Goal: Information Seeking & Learning: Compare options

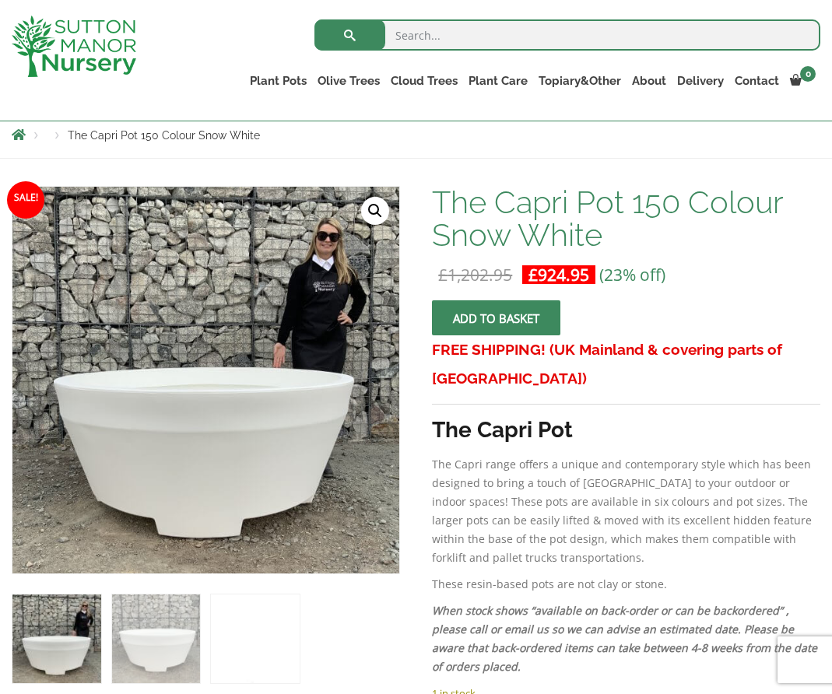
scroll to position [176, 0]
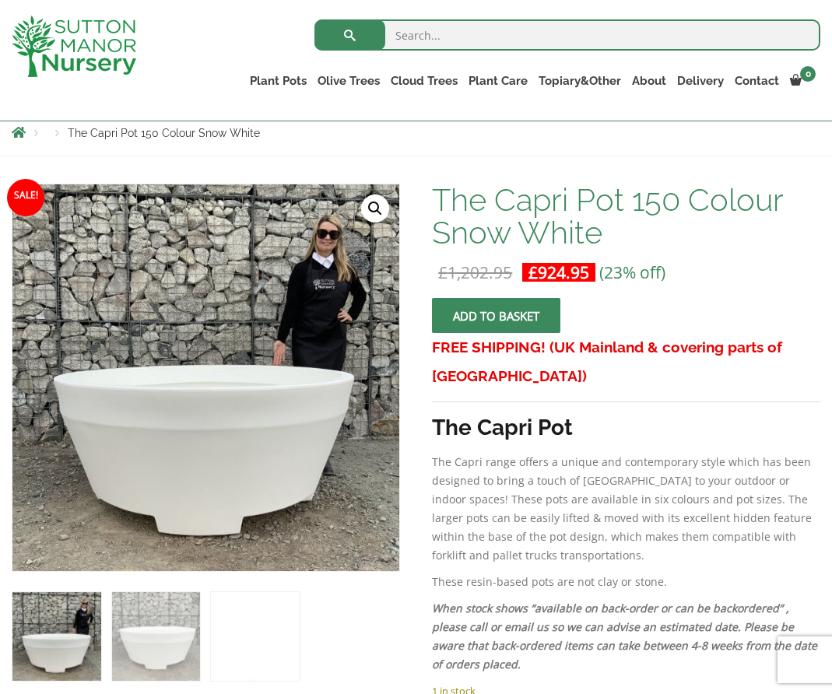
click at [71, 636] on img at bounding box center [56, 636] width 89 height 89
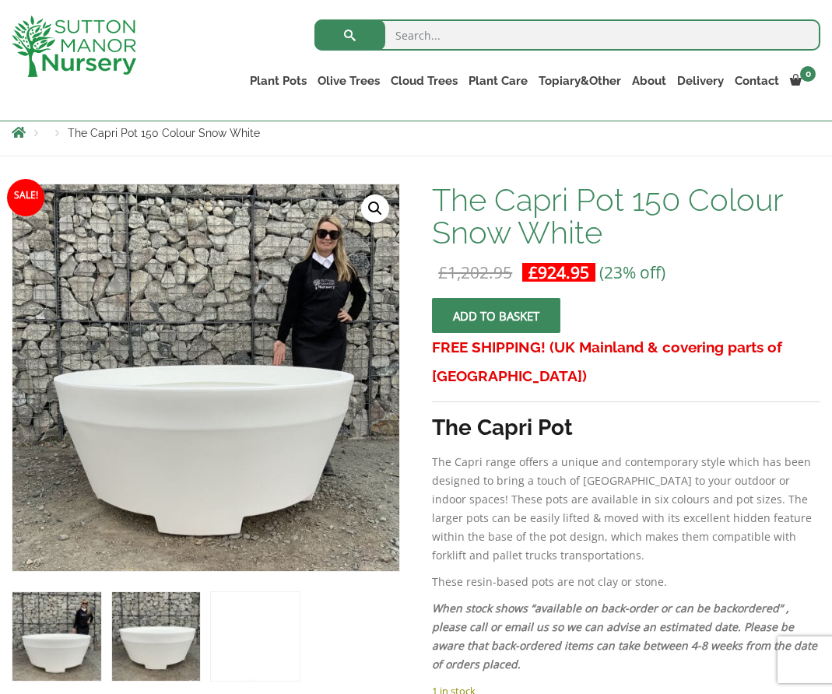
click at [191, 650] on img at bounding box center [156, 636] width 89 height 89
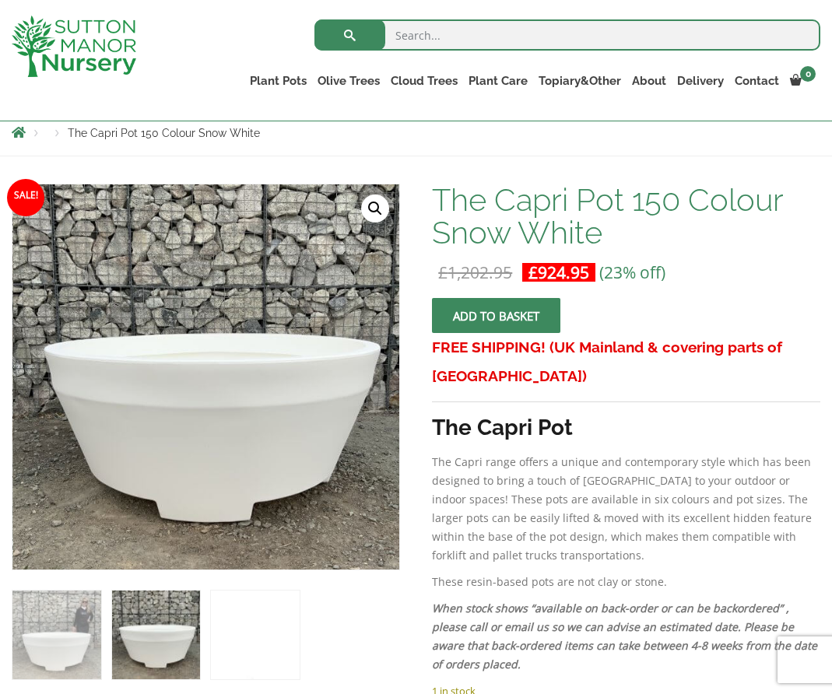
click at [191, 650] on img at bounding box center [156, 635] width 89 height 89
click at [240, 647] on img at bounding box center [255, 635] width 89 height 89
